Goal: Information Seeking & Learning: Find specific page/section

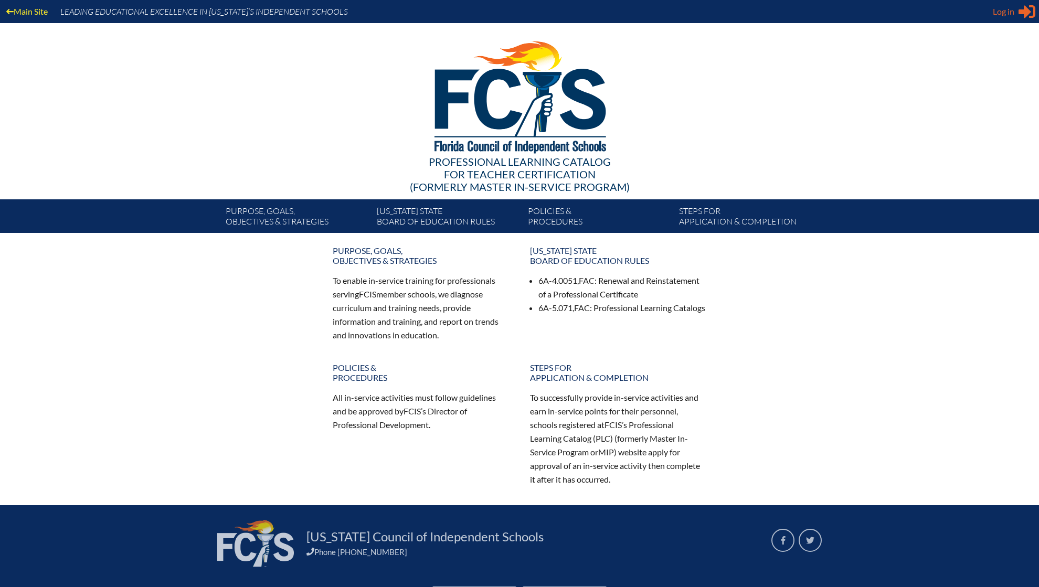
type input "[EMAIL_ADDRESS][DOMAIN_NAME]"
click at [1012, 9] on span "Log in" at bounding box center [1003, 11] width 22 height 13
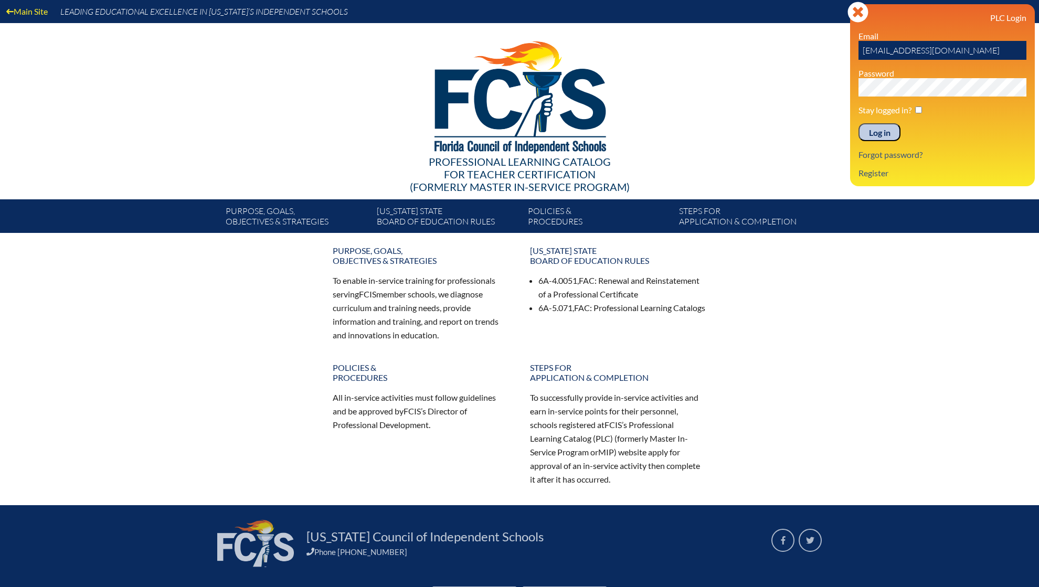
click at [870, 134] on input "Log in" at bounding box center [879, 132] width 42 height 18
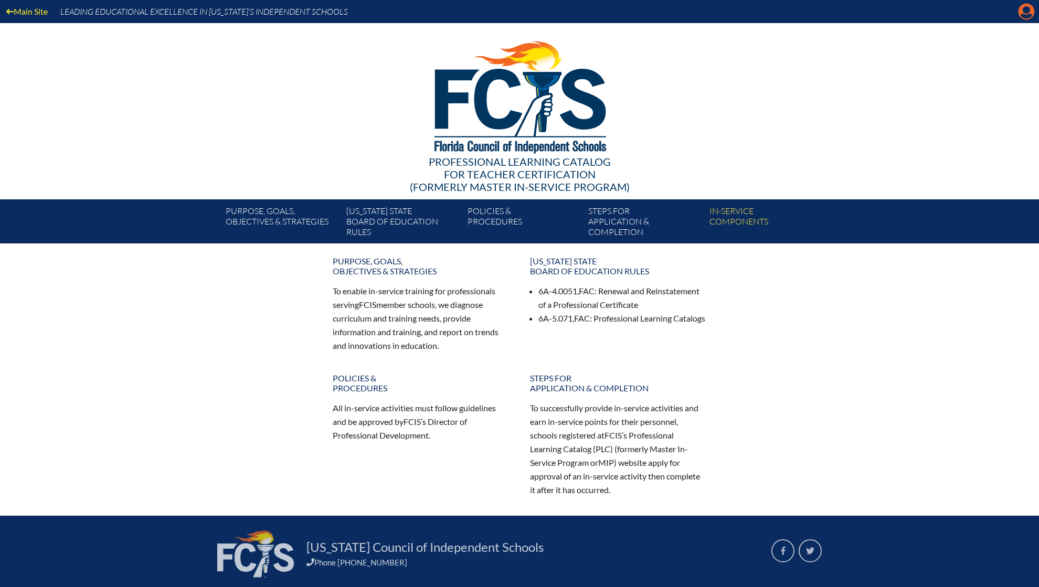
click at [1029, 12] on icon "Manage account" at bounding box center [1026, 11] width 17 height 17
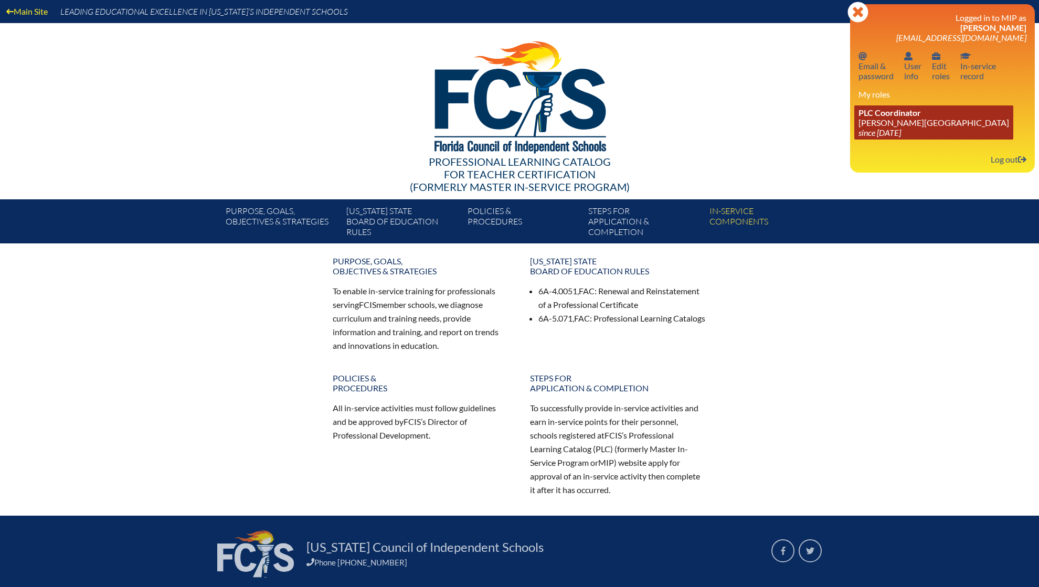
click at [895, 127] on link "PLC Coordinator Palmer Trinity School since 2022 Jun 21" at bounding box center [933, 122] width 159 height 34
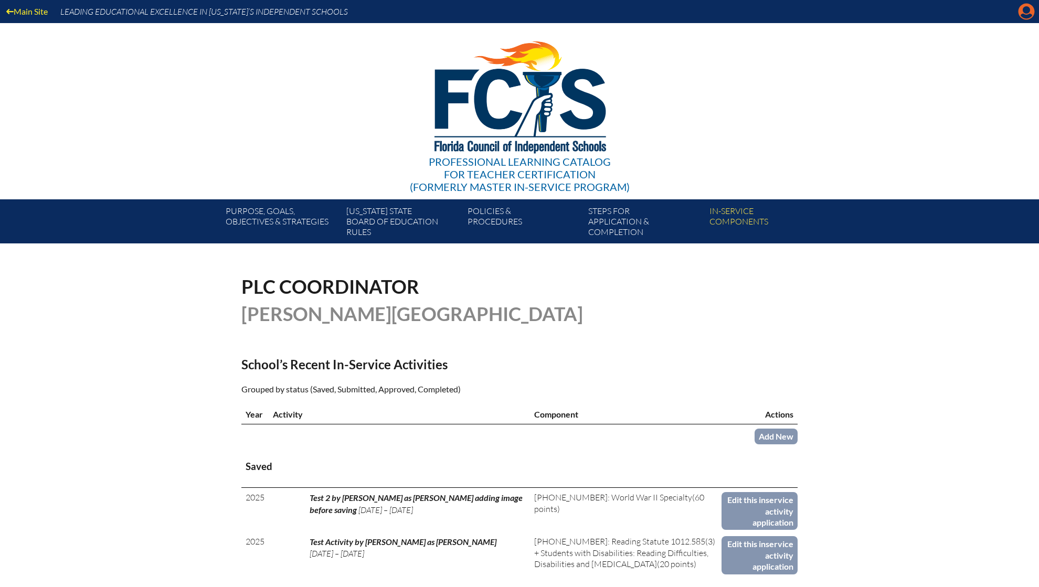
click at [1023, 12] on icon "Manage account" at bounding box center [1026, 11] width 17 height 17
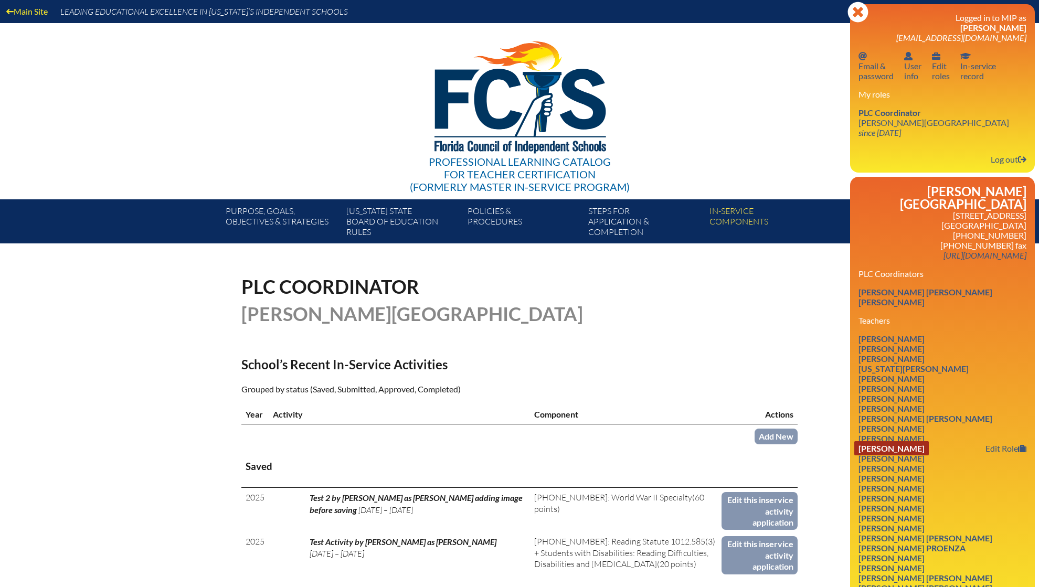
click at [916, 441] on link "Andrea Fresco" at bounding box center [891, 448] width 74 height 14
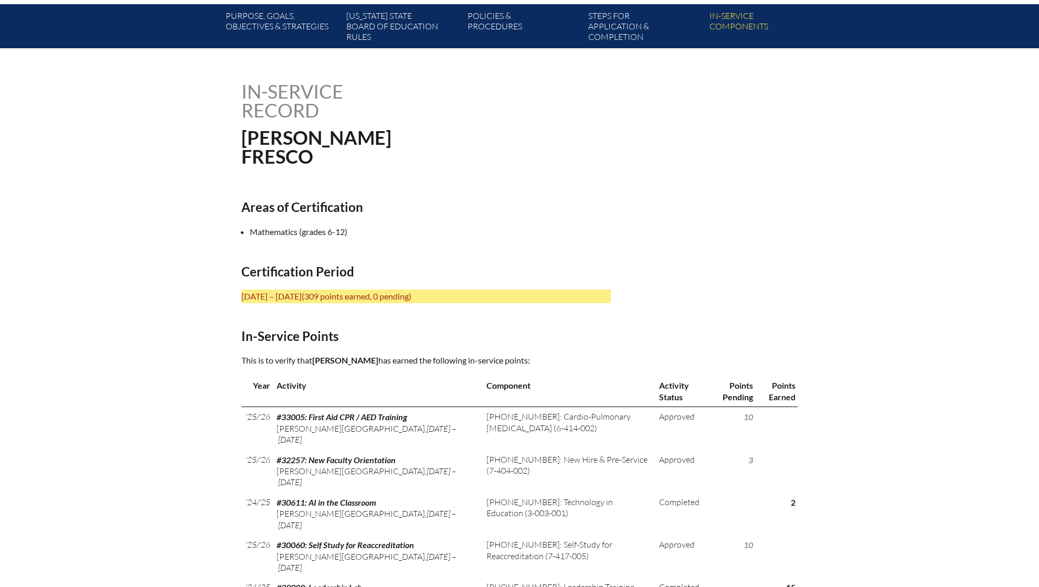
scroll to position [196, 0]
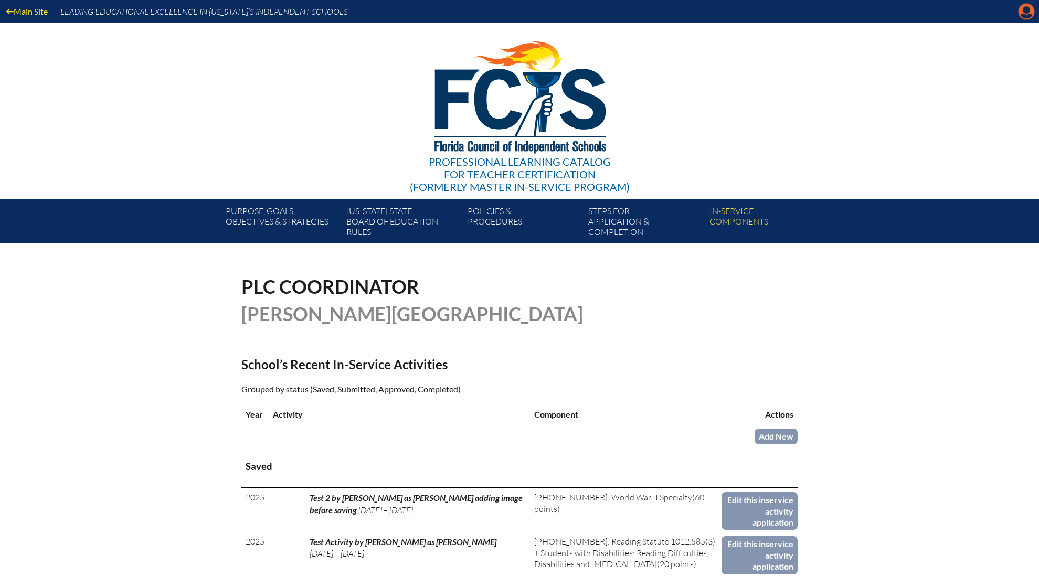
click at [1021, 14] on icon at bounding box center [1026, 12] width 16 height 16
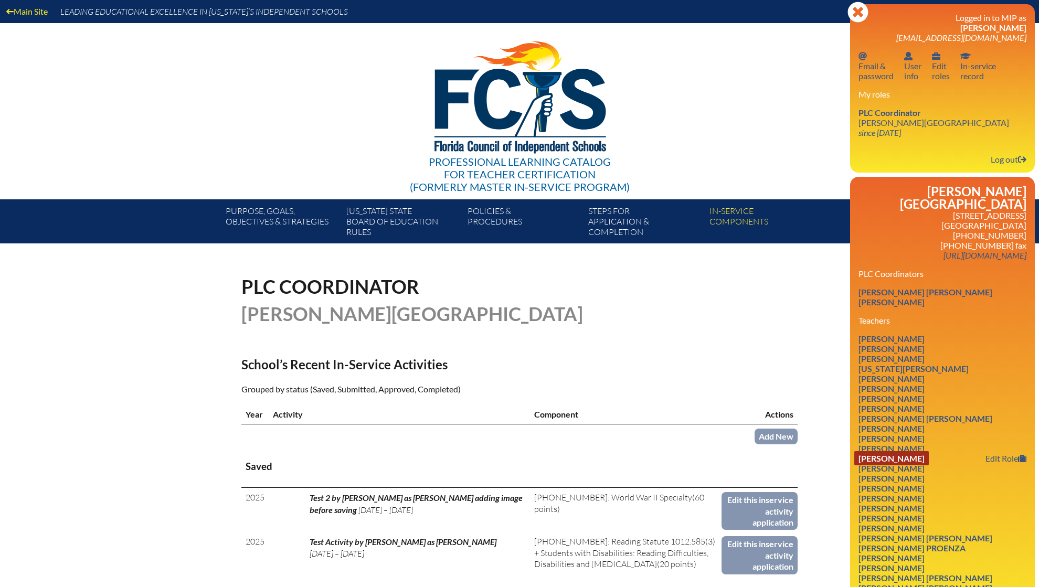
click at [928, 451] on link "Adam Palumbo Graham" at bounding box center [891, 458] width 74 height 14
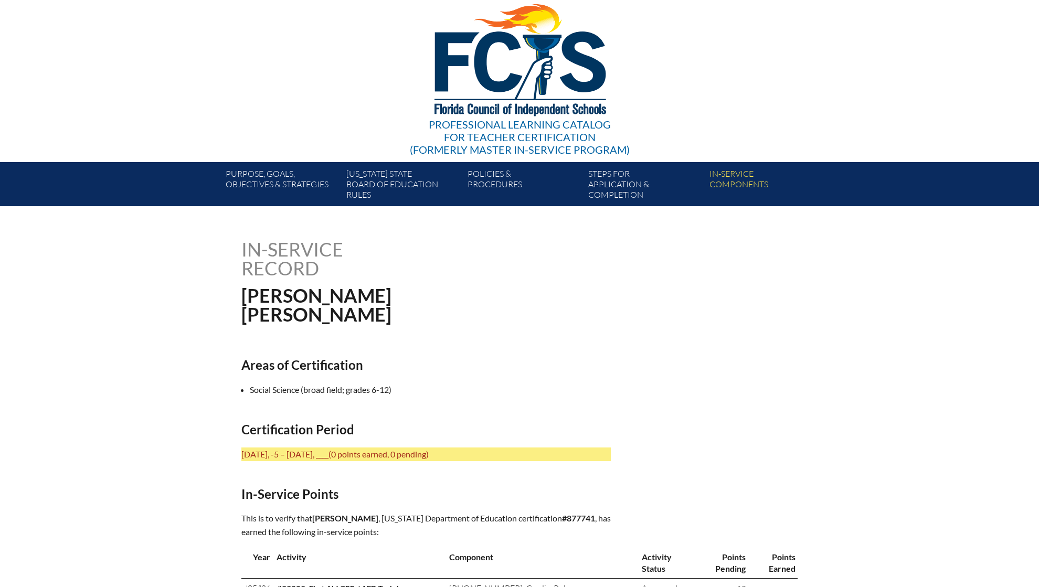
scroll to position [60, 0]
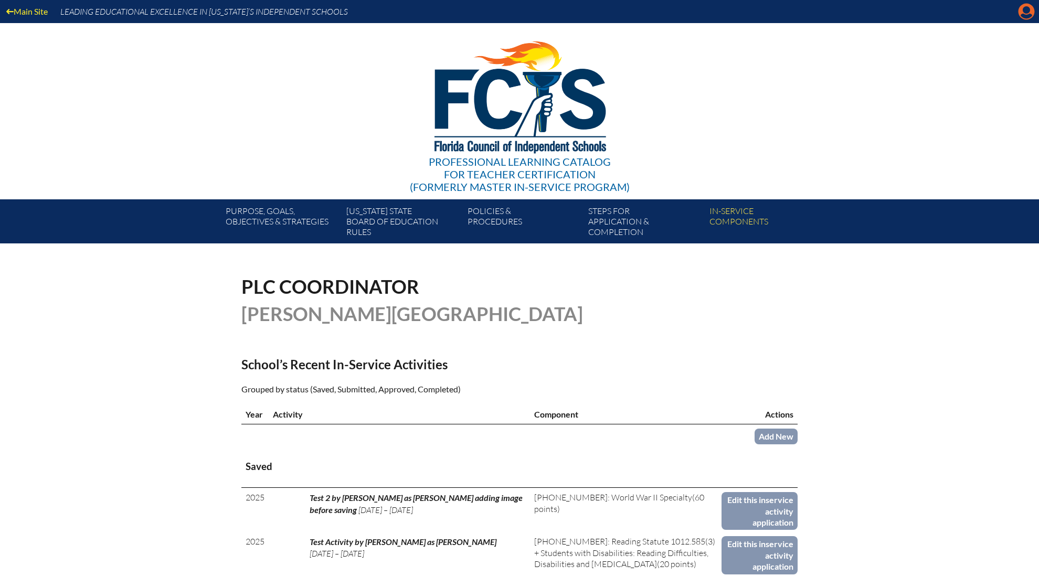
click at [1027, 9] on icon "Manage account" at bounding box center [1026, 11] width 17 height 17
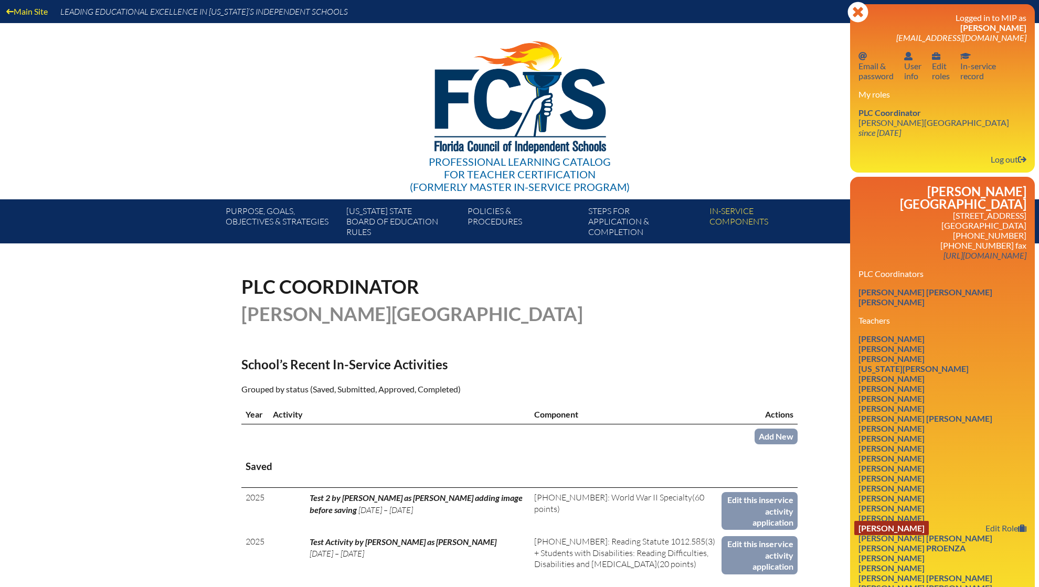
click at [911, 521] on link "[PERSON_NAME]" at bounding box center [891, 528] width 74 height 14
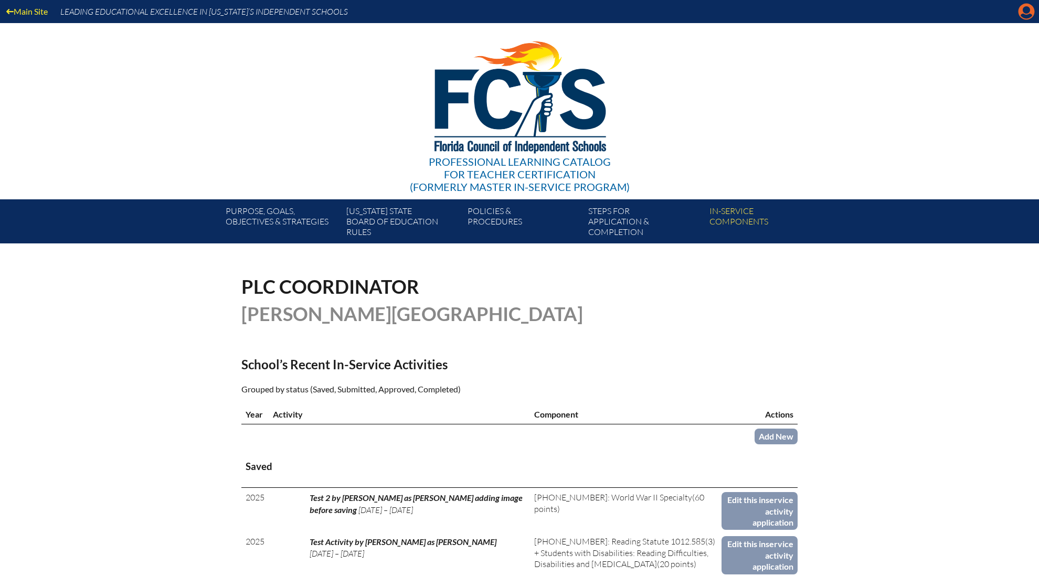
click at [1023, 15] on icon "Manage account" at bounding box center [1026, 11] width 17 height 17
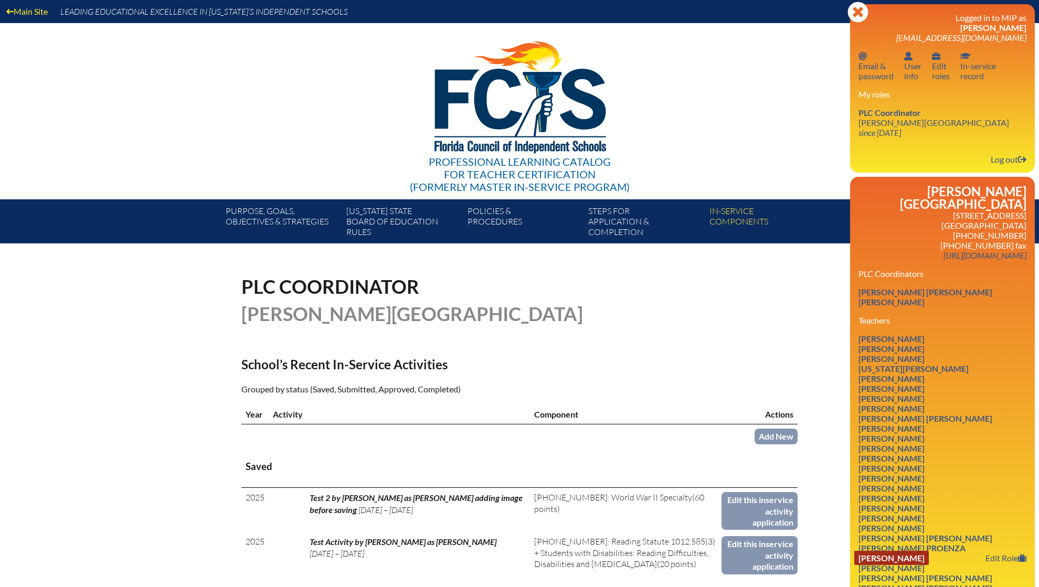
click at [892, 551] on link "[PERSON_NAME]" at bounding box center [891, 558] width 74 height 14
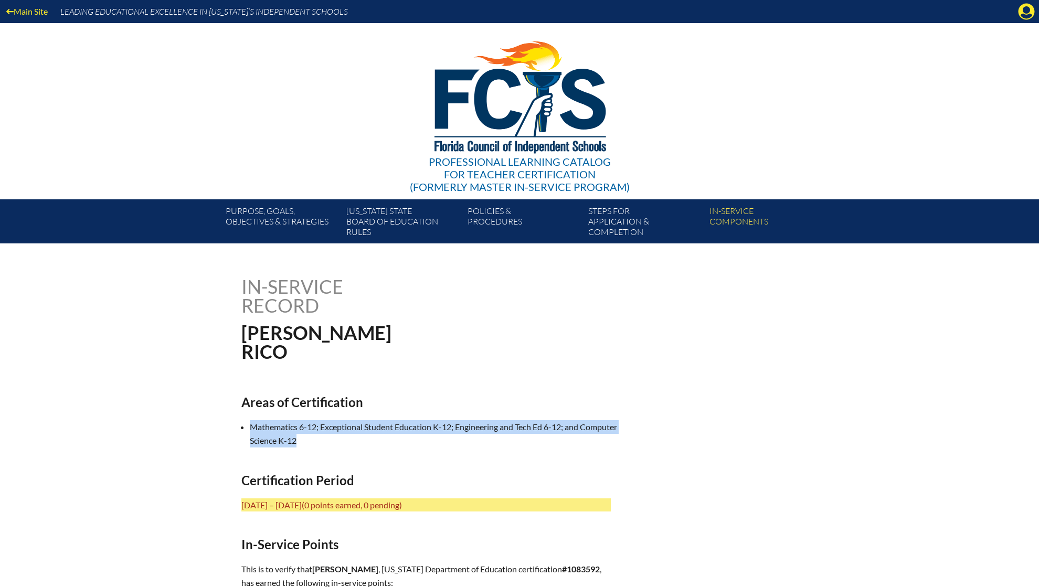
drag, startPoint x: 253, startPoint y: 425, endPoint x: 383, endPoint y: 435, distance: 131.0
click at [383, 435] on li "Mathematics 6-12; Exceptional Student Education K-12; Engineering and Tech Ed 6…" at bounding box center [434, 433] width 369 height 27
copy li "Mathematics 6-12; Exceptional Student Education K-12; Engineering and Tech Ed 6…"
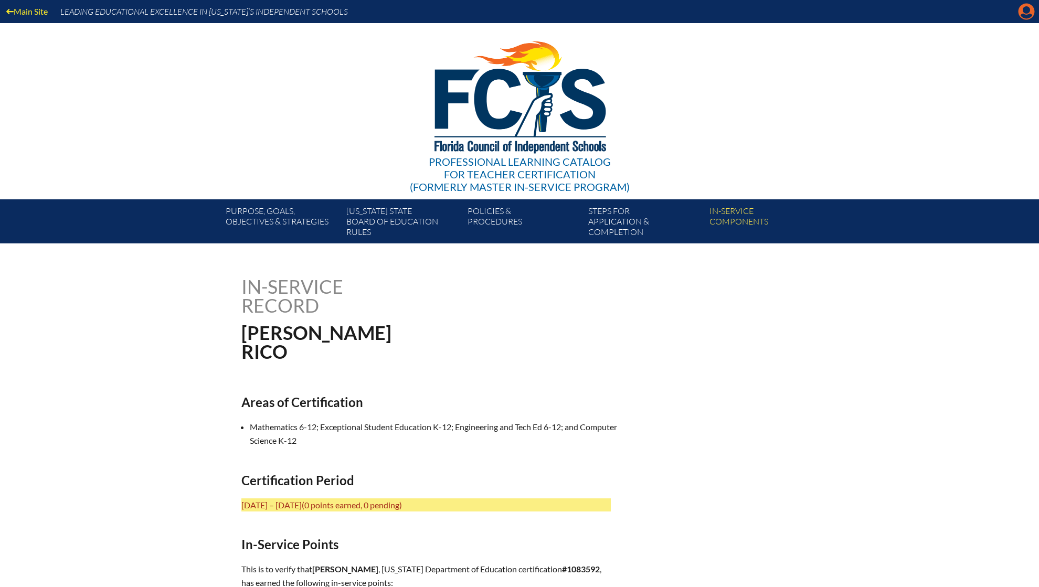
click at [1020, 15] on icon at bounding box center [1026, 12] width 16 height 16
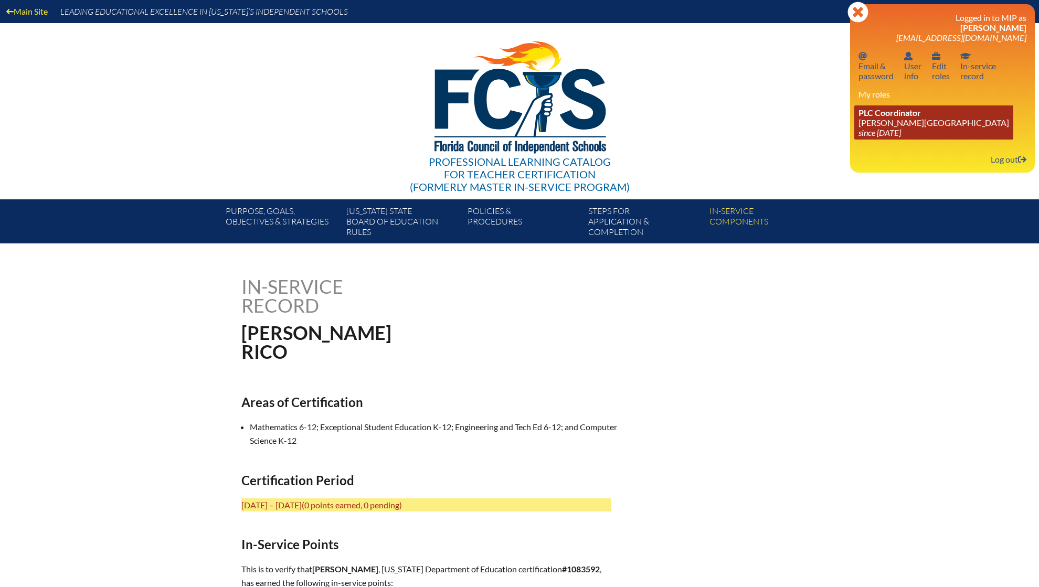
click at [901, 129] on icon "since [DATE]" at bounding box center [879, 132] width 42 height 10
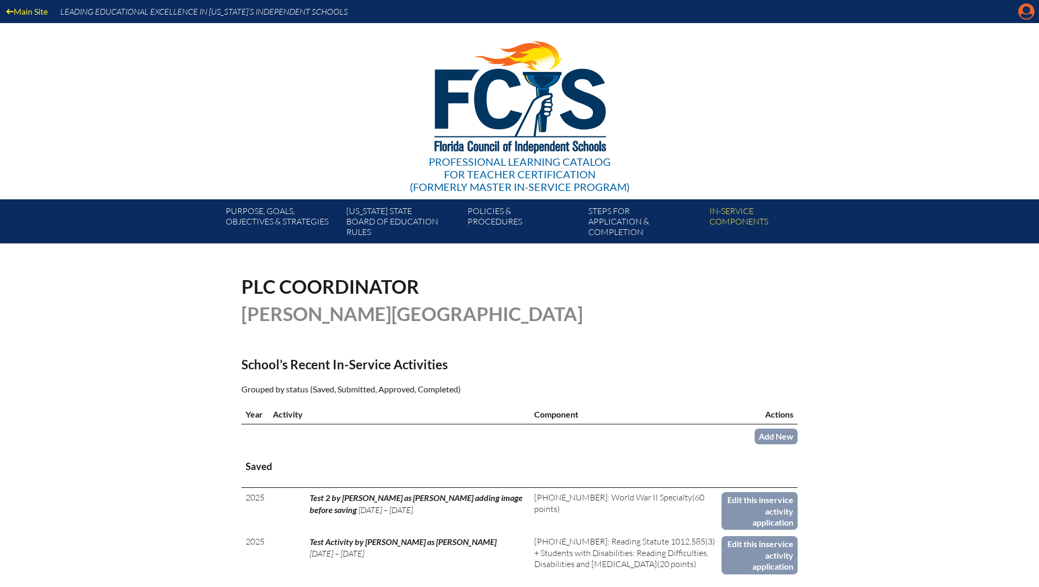
click at [1027, 12] on icon "Manage account" at bounding box center [1026, 11] width 17 height 17
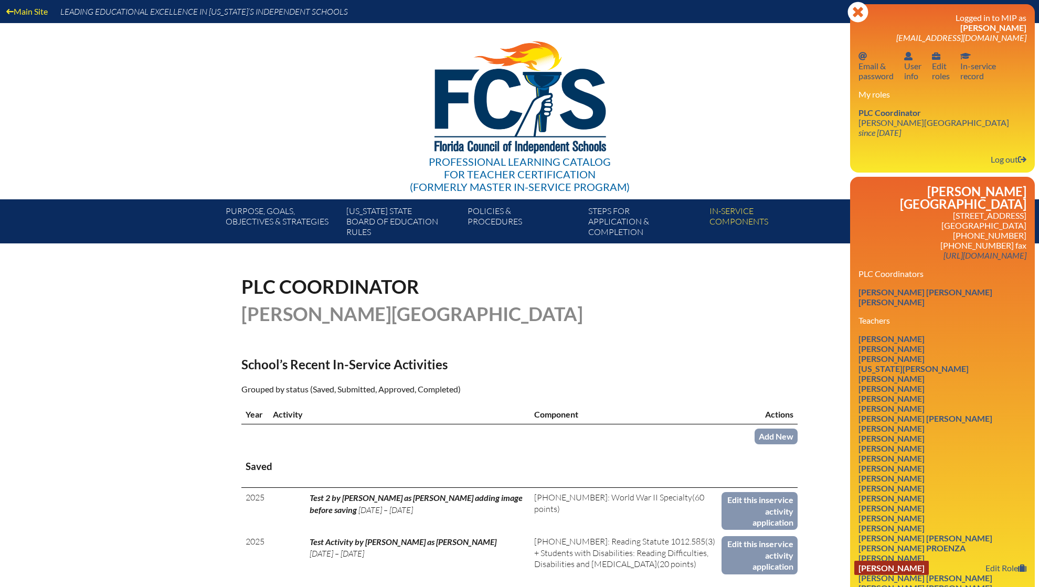
click at [918, 563] on link "Alexandra G Smith" at bounding box center [891, 568] width 74 height 14
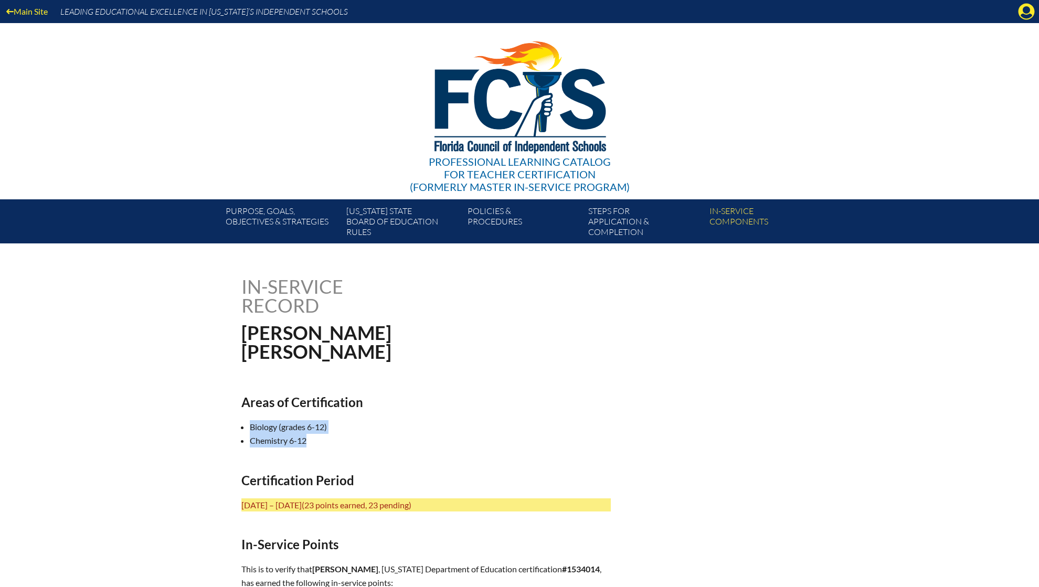
drag, startPoint x: 240, startPoint y: 420, endPoint x: 342, endPoint y: 445, distance: 105.0
copy ul "Biology (grades 6-12) Chemistry 6-12"
